Goal: Information Seeking & Learning: Learn about a topic

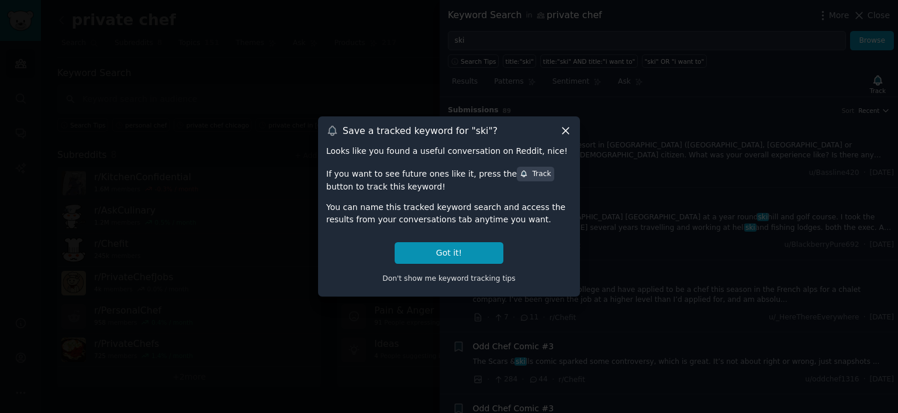
scroll to position [801, 0]
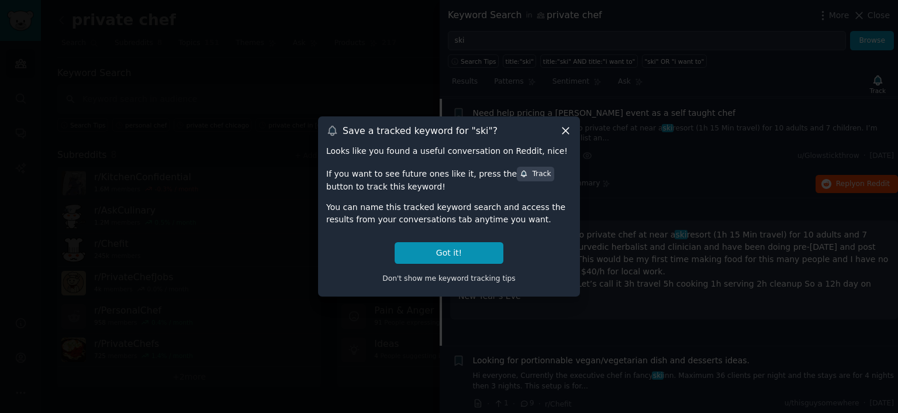
click at [560, 126] on icon at bounding box center [565, 130] width 12 height 12
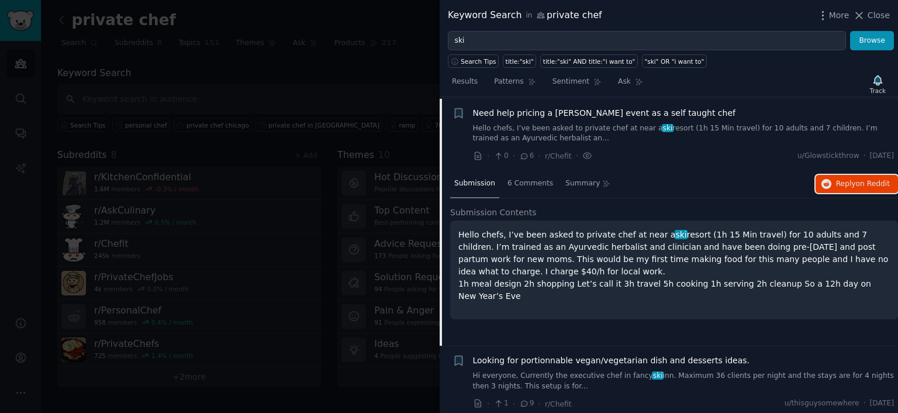
scroll to position [626, 0]
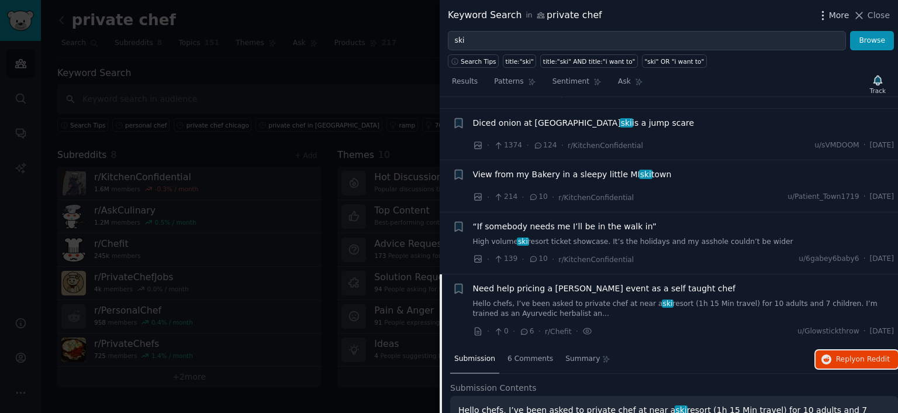
click at [832, 20] on span "More" at bounding box center [839, 15] width 20 height 12
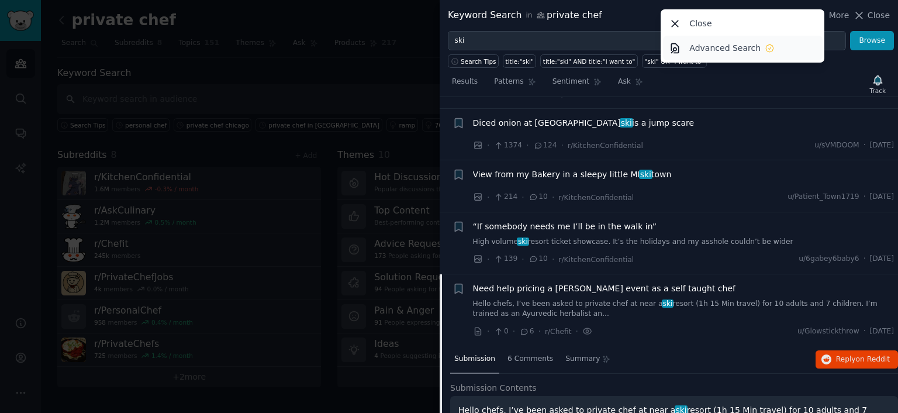
click at [678, 47] on icon at bounding box center [674, 47] width 7 height 9
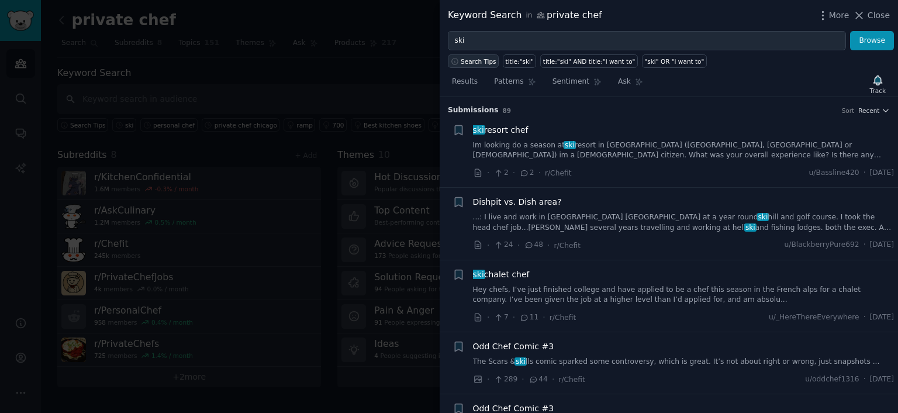
click at [484, 58] on span "Search Tips" at bounding box center [478, 61] width 36 height 8
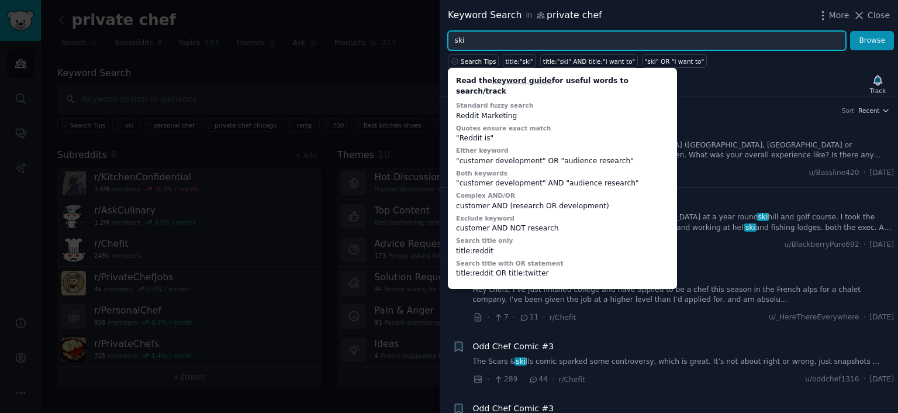
click at [487, 37] on input "ski" at bounding box center [647, 41] width 398 height 20
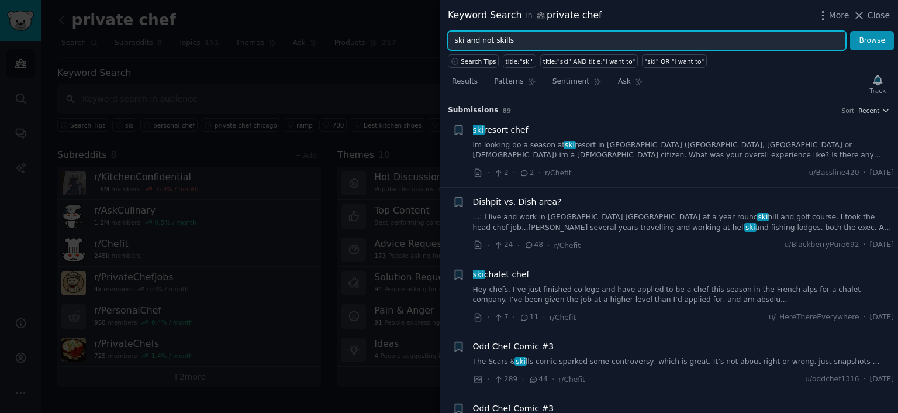
click at [850, 31] on button "Browse" at bounding box center [872, 41] width 44 height 20
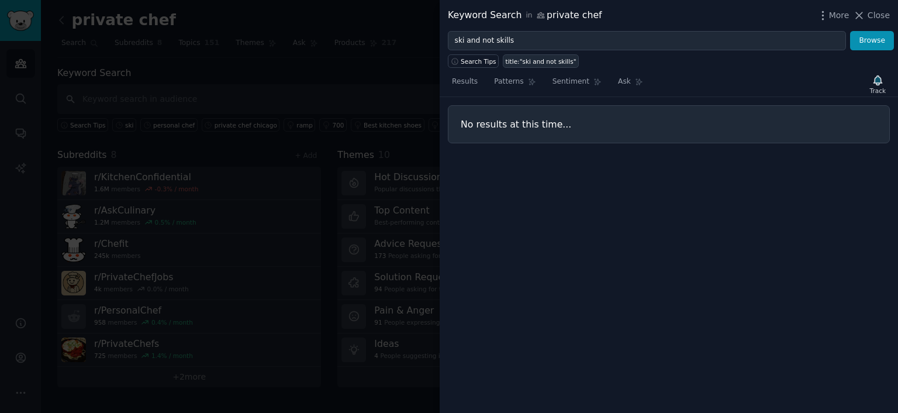
click at [534, 61] on div "title:"ski and not skills"" at bounding box center [540, 61] width 71 height 8
type input "title:"ski and not skills""
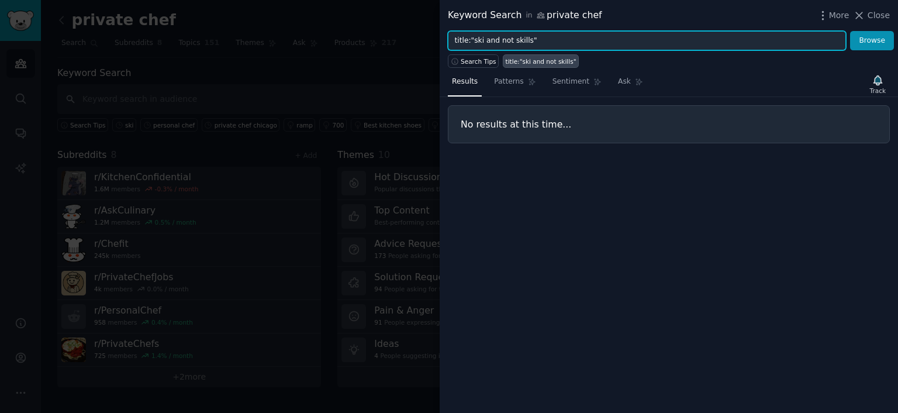
drag, startPoint x: 539, startPoint y: 39, endPoint x: 442, endPoint y: 47, distance: 96.8
click at [442, 47] on div "title:"ski and not skills" Browse" at bounding box center [668, 41] width 458 height 20
click at [850, 31] on button "Browse" at bounding box center [872, 41] width 44 height 20
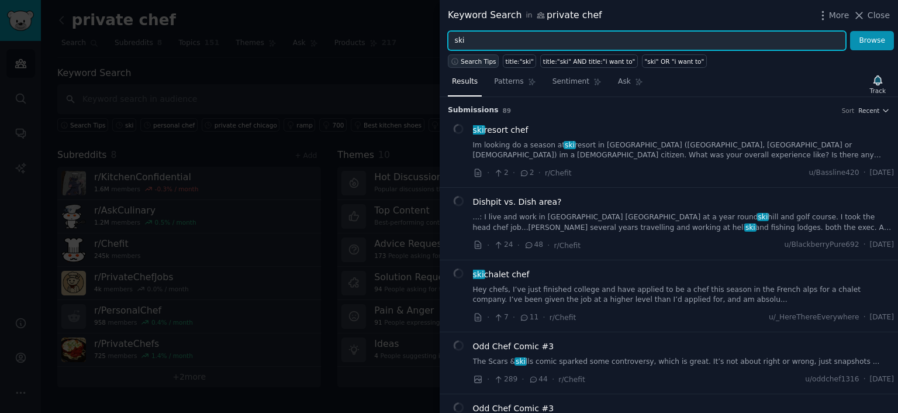
click at [462, 61] on span "Search Tips" at bounding box center [478, 61] width 36 height 8
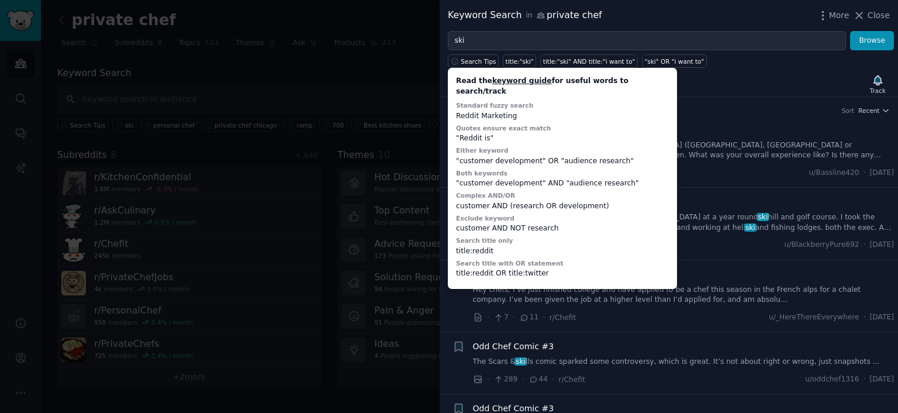
click at [511, 82] on link "keyword guide" at bounding box center [522, 81] width 60 height 8
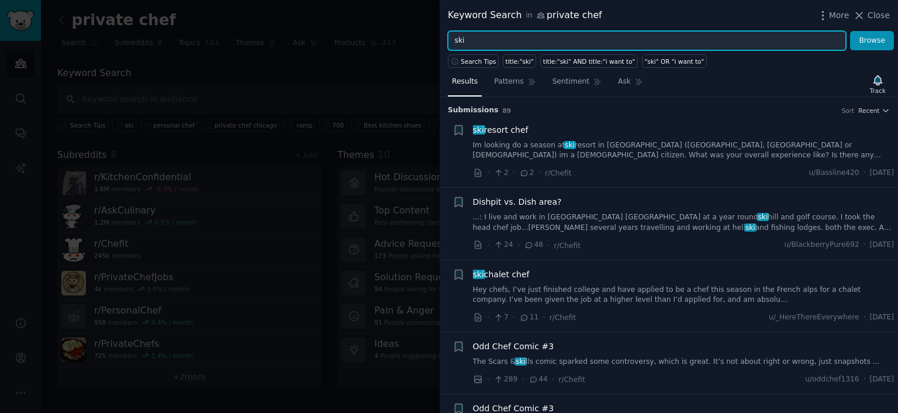
click at [472, 40] on input "ski" at bounding box center [647, 41] width 398 height 20
type input ""ski""
click at [850, 31] on button "Browse" at bounding box center [872, 41] width 44 height 20
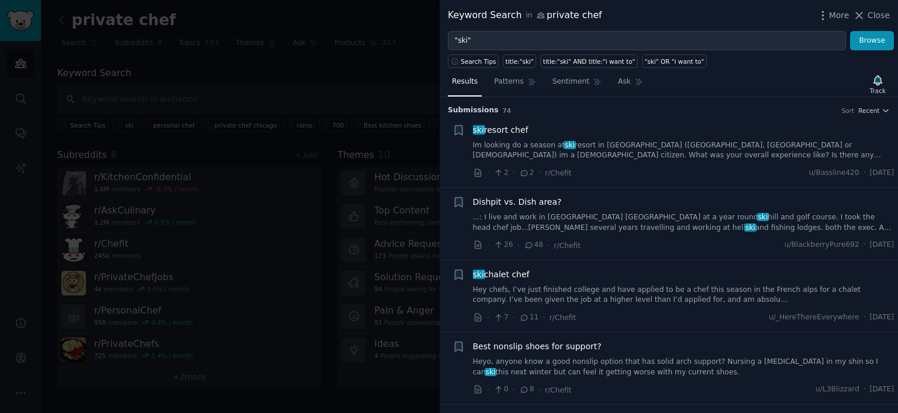
click at [626, 147] on link "Im looking do a season at ski resort in [GEOGRAPHIC_DATA] ([GEOGRAPHIC_DATA], […" at bounding box center [683, 150] width 421 height 20
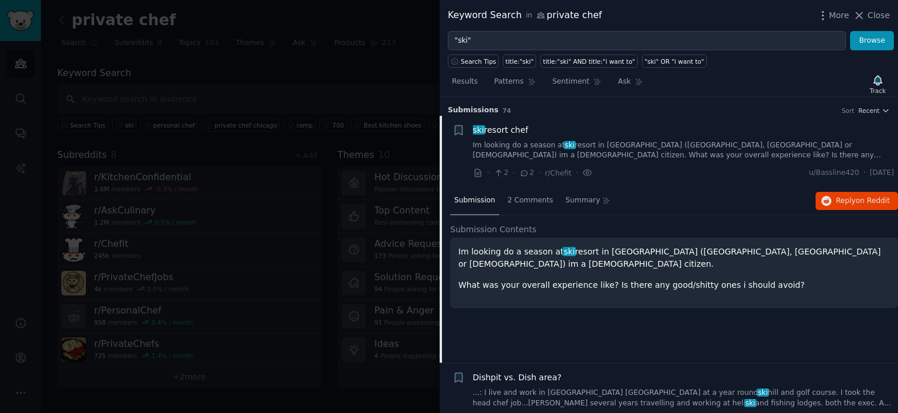
scroll to position [18, 0]
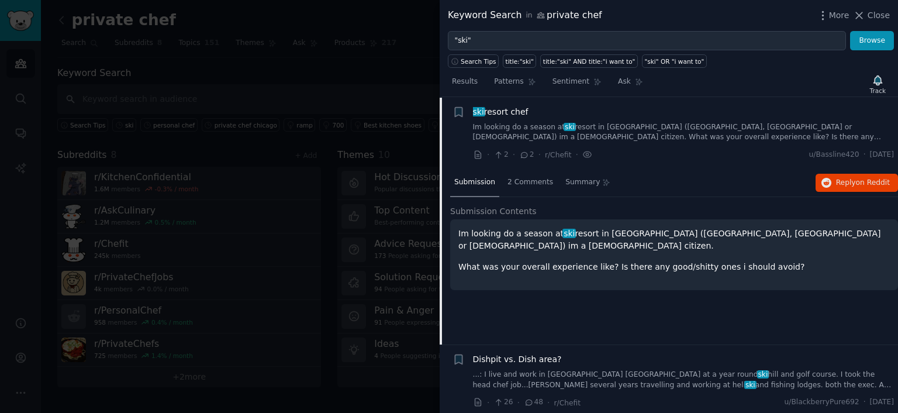
click at [479, 181] on span "Submission" at bounding box center [474, 182] width 41 height 11
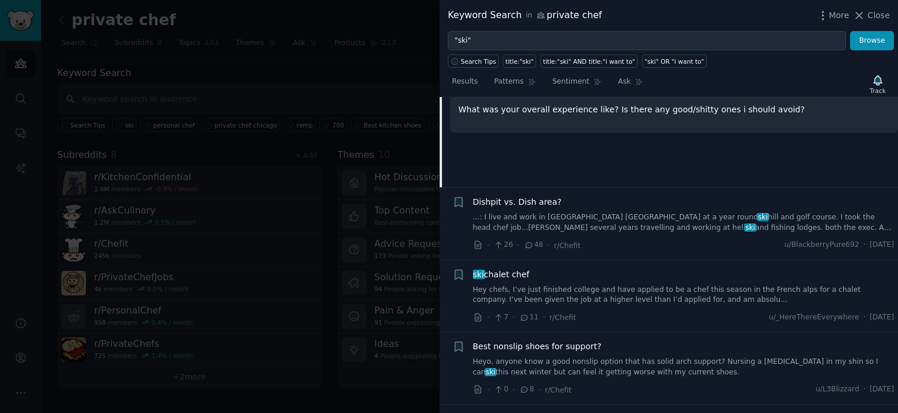
scroll to position [0, 0]
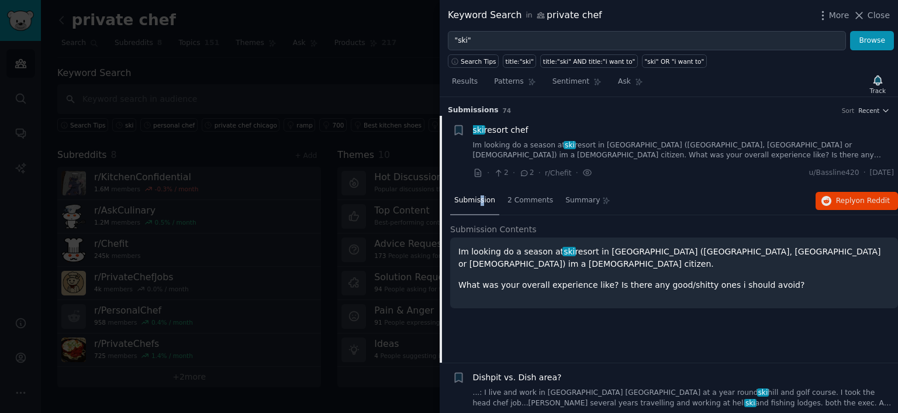
click at [718, 142] on link "Im looking do a season at ski resort in [GEOGRAPHIC_DATA] ([GEOGRAPHIC_DATA], […" at bounding box center [683, 150] width 421 height 20
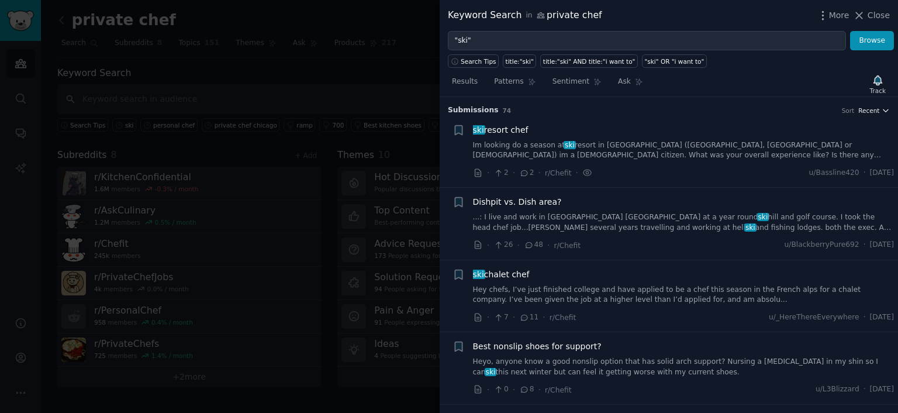
click at [873, 111] on span "Recent" at bounding box center [868, 110] width 21 height 8
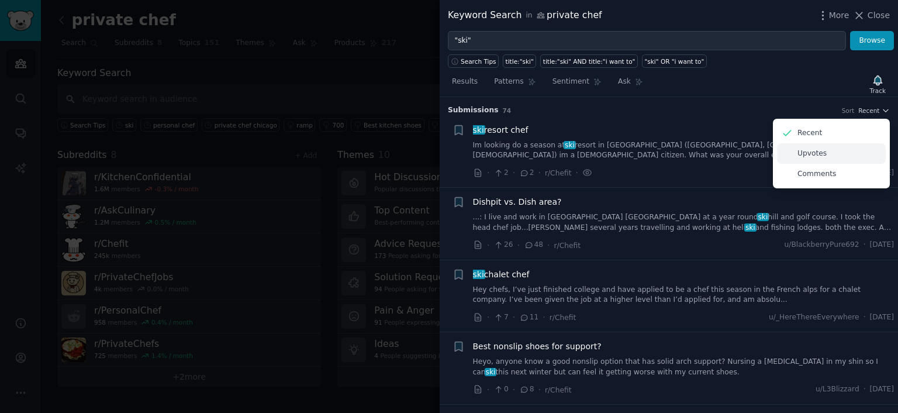
click at [820, 154] on p "Upvotes" at bounding box center [811, 153] width 29 height 11
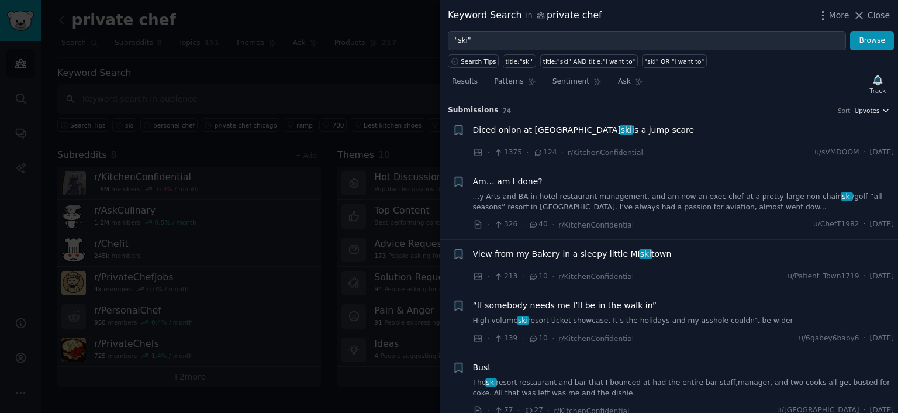
click at [869, 108] on span "Upvotes" at bounding box center [866, 110] width 25 height 8
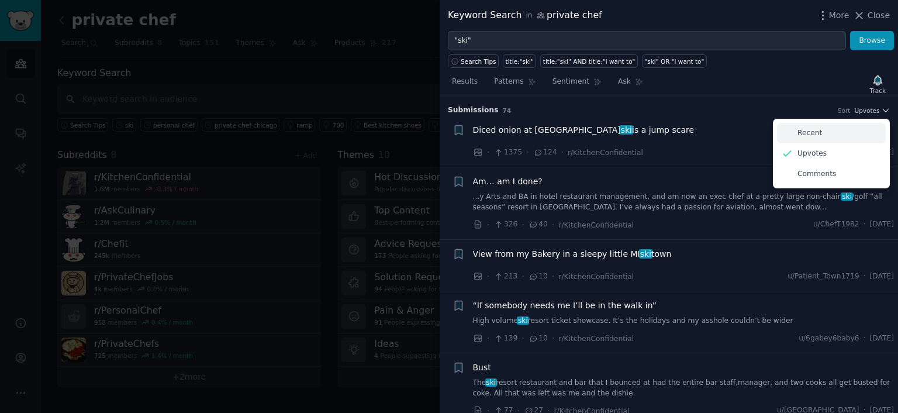
click at [809, 136] on p "Recent" at bounding box center [809, 133] width 25 height 11
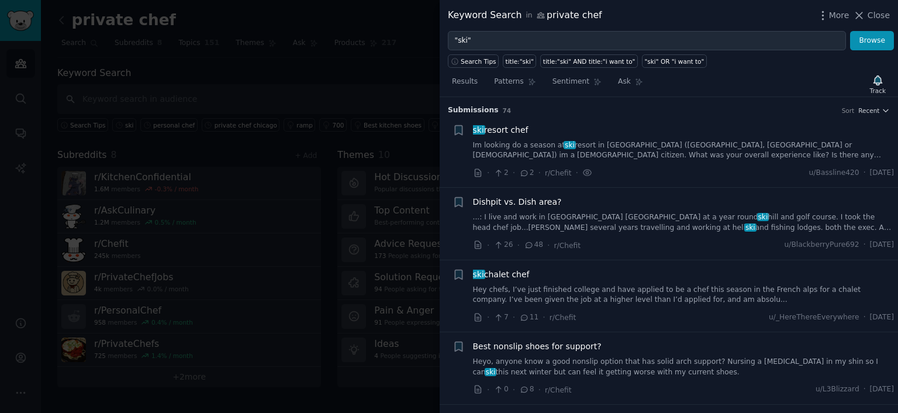
click at [646, 152] on link "Im looking do a season at ski resort in [GEOGRAPHIC_DATA] ([GEOGRAPHIC_DATA], […" at bounding box center [683, 150] width 421 height 20
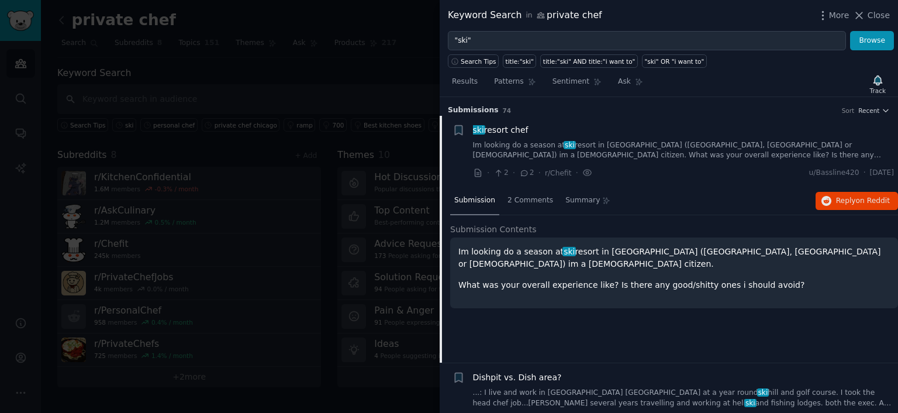
click at [857, 109] on div "Sort Recent" at bounding box center [865, 110] width 48 height 8
click at [863, 109] on span "Recent" at bounding box center [868, 110] width 21 height 8
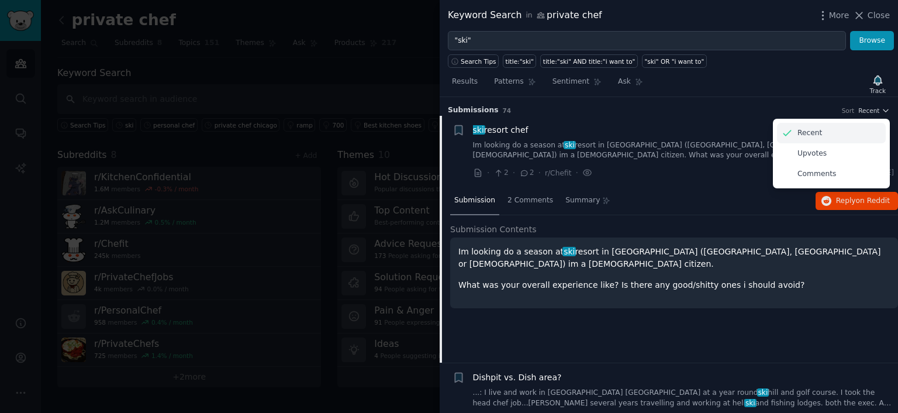
click at [811, 126] on div "Recent" at bounding box center [831, 133] width 109 height 20
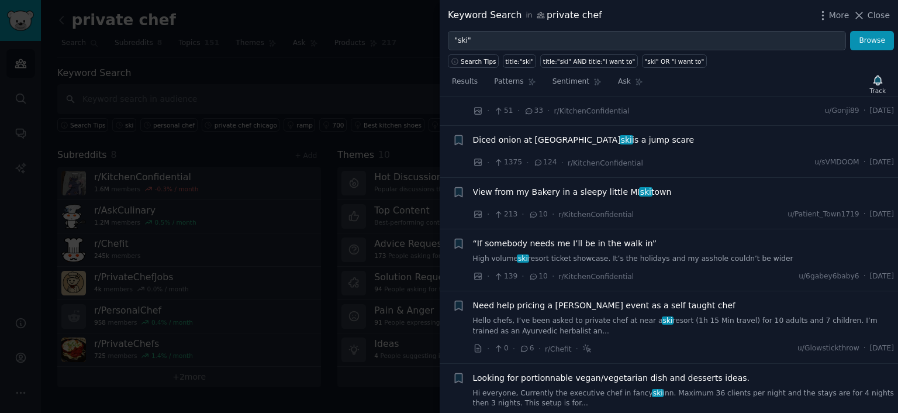
scroll to position [584, 0]
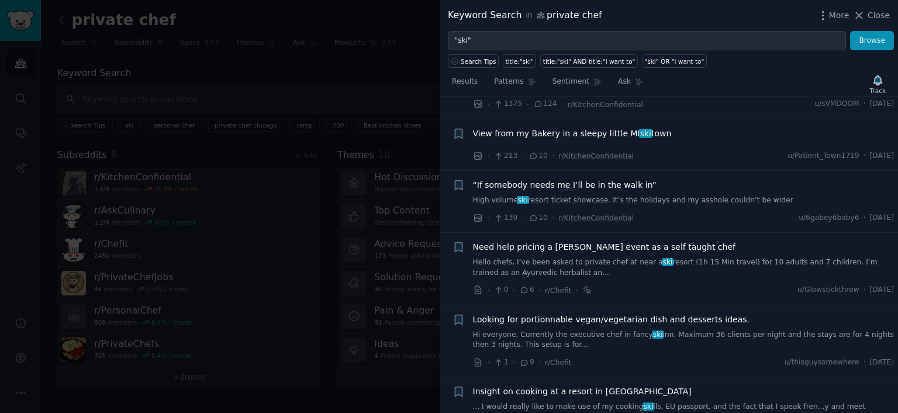
click at [598, 265] on link "Hello chefs, I’ve been asked to private chef at near a ski resort (1h 15 Min tr…" at bounding box center [683, 267] width 421 height 20
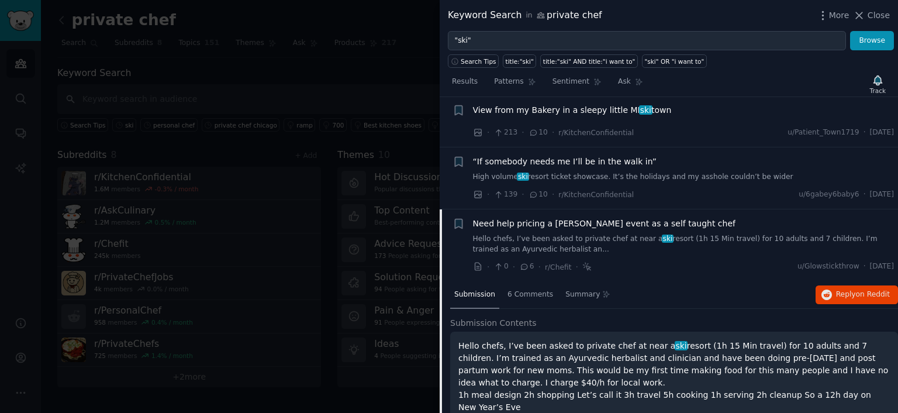
scroll to position [427, 0]
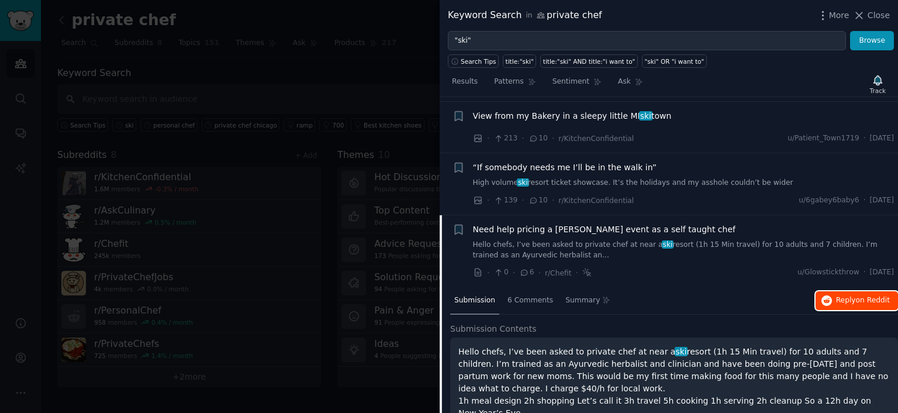
click at [839, 299] on span "Reply on Reddit" at bounding box center [863, 300] width 54 height 11
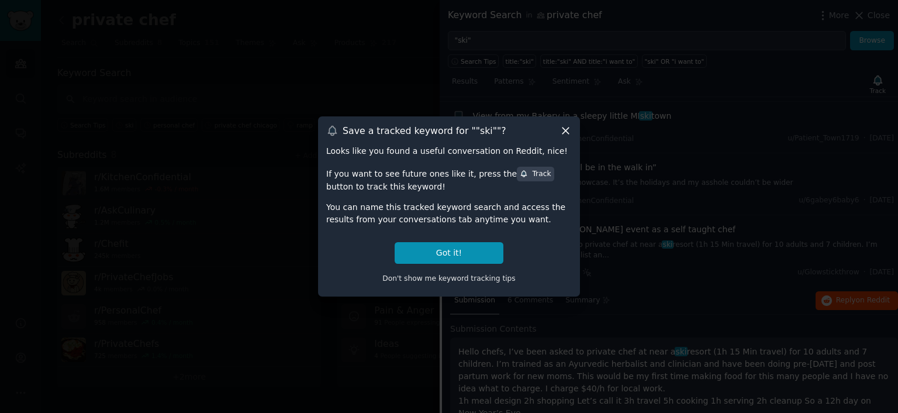
click at [565, 129] on icon at bounding box center [565, 130] width 12 height 12
